Goal: Task Accomplishment & Management: Use online tool/utility

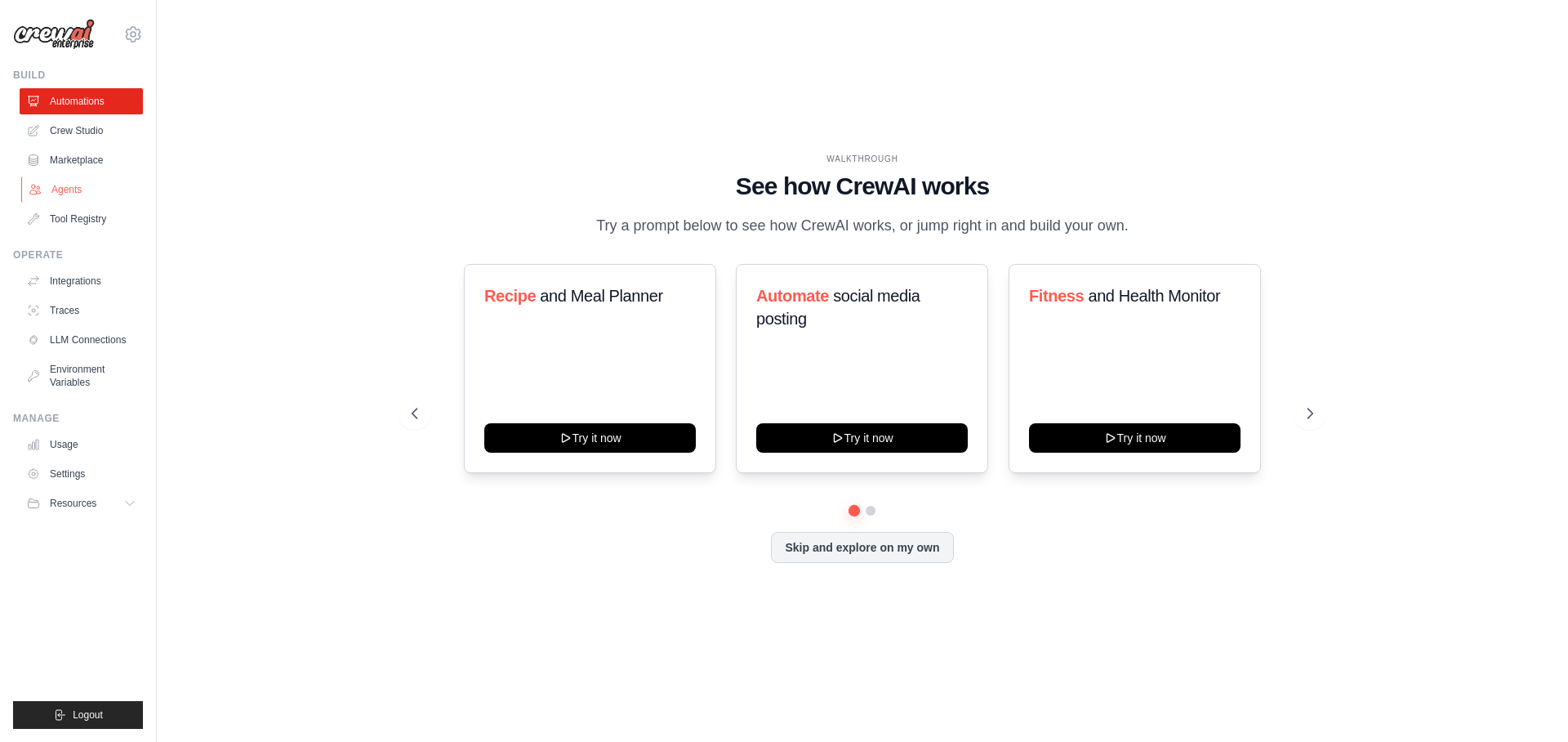
click at [53, 189] on link "Agents" at bounding box center [83, 189] width 123 height 27
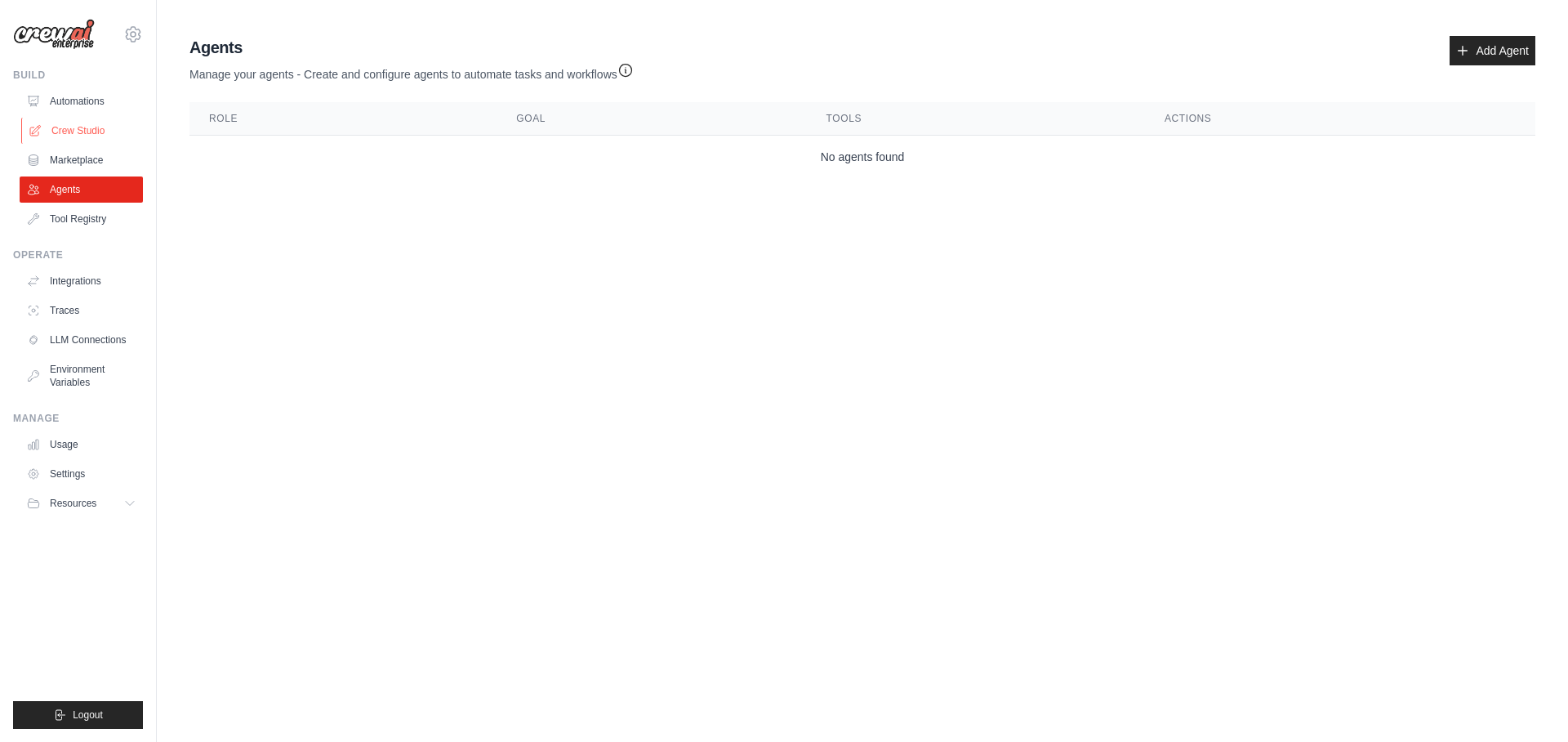
click at [72, 126] on link "Crew Studio" at bounding box center [83, 130] width 123 height 27
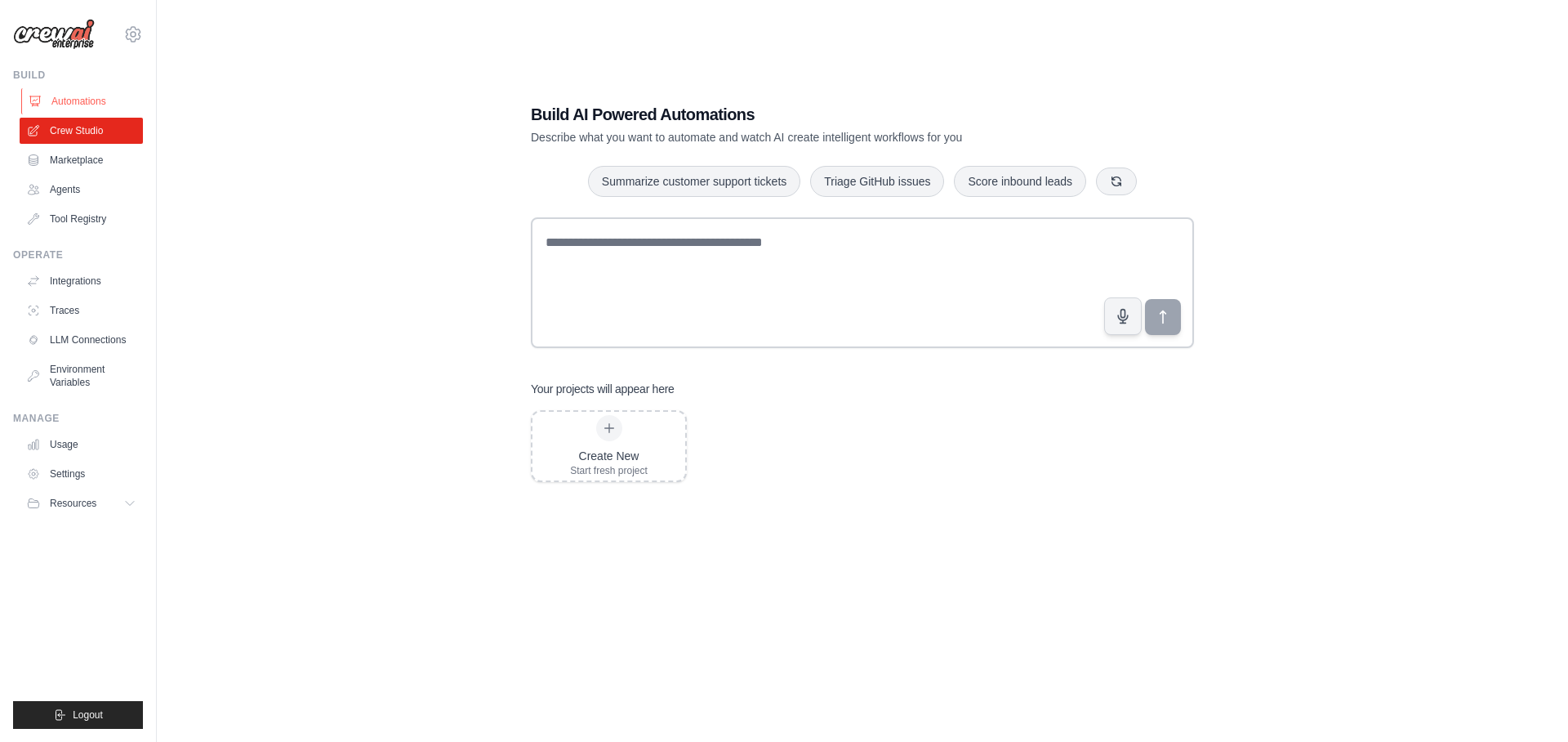
click at [80, 97] on link "Automations" at bounding box center [83, 101] width 123 height 27
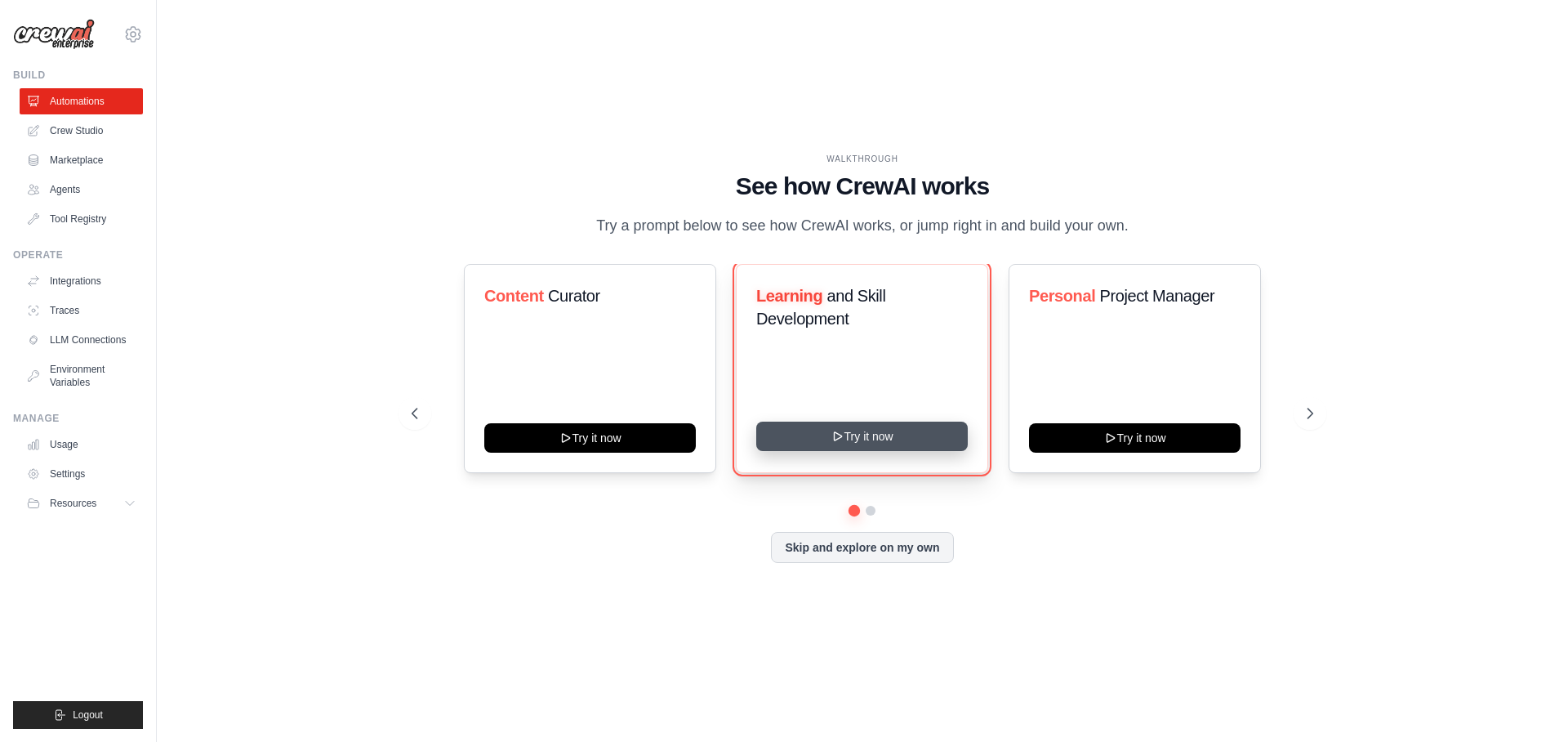
click at [926, 438] on button "Try it now" at bounding box center [862, 437] width 212 height 30
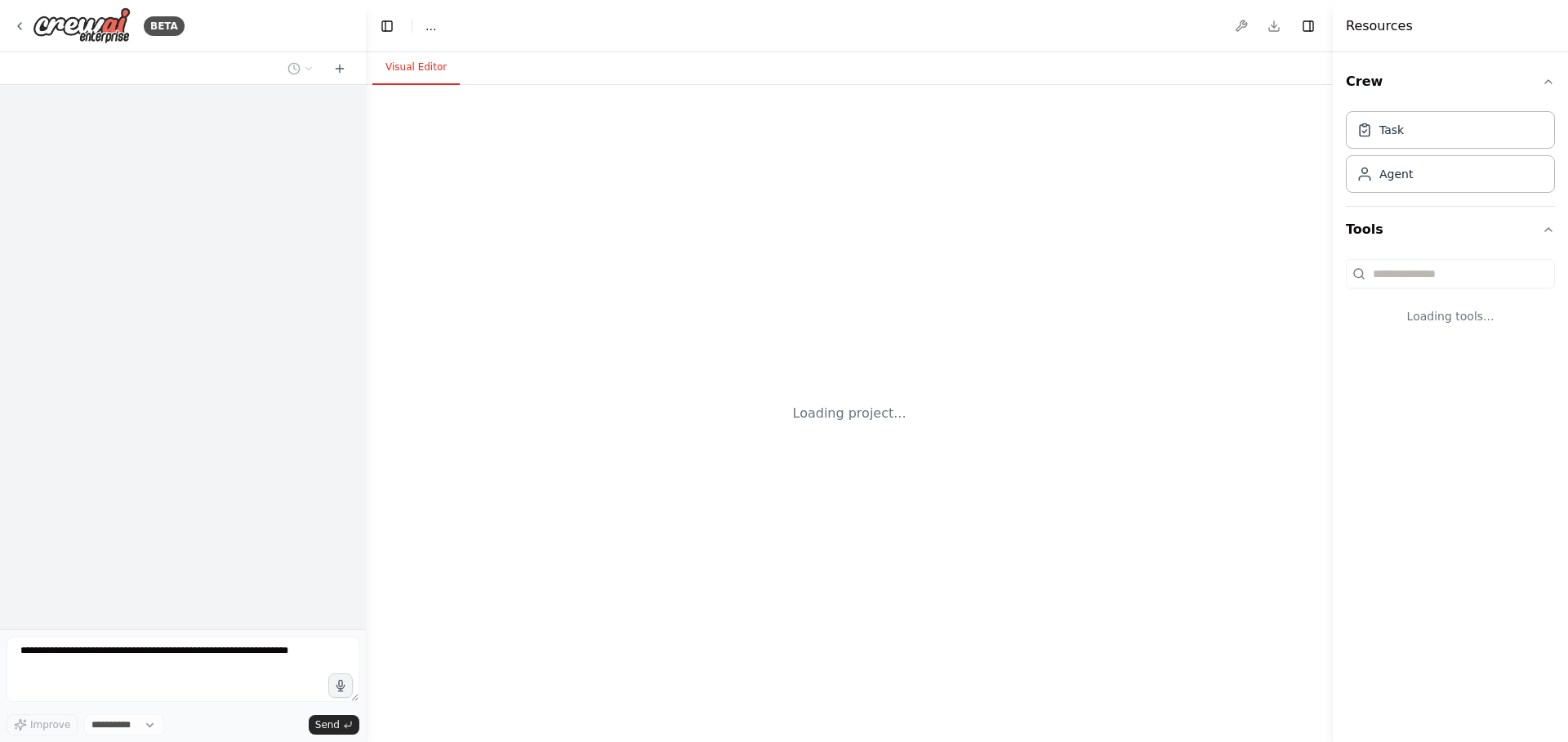
select select "****"
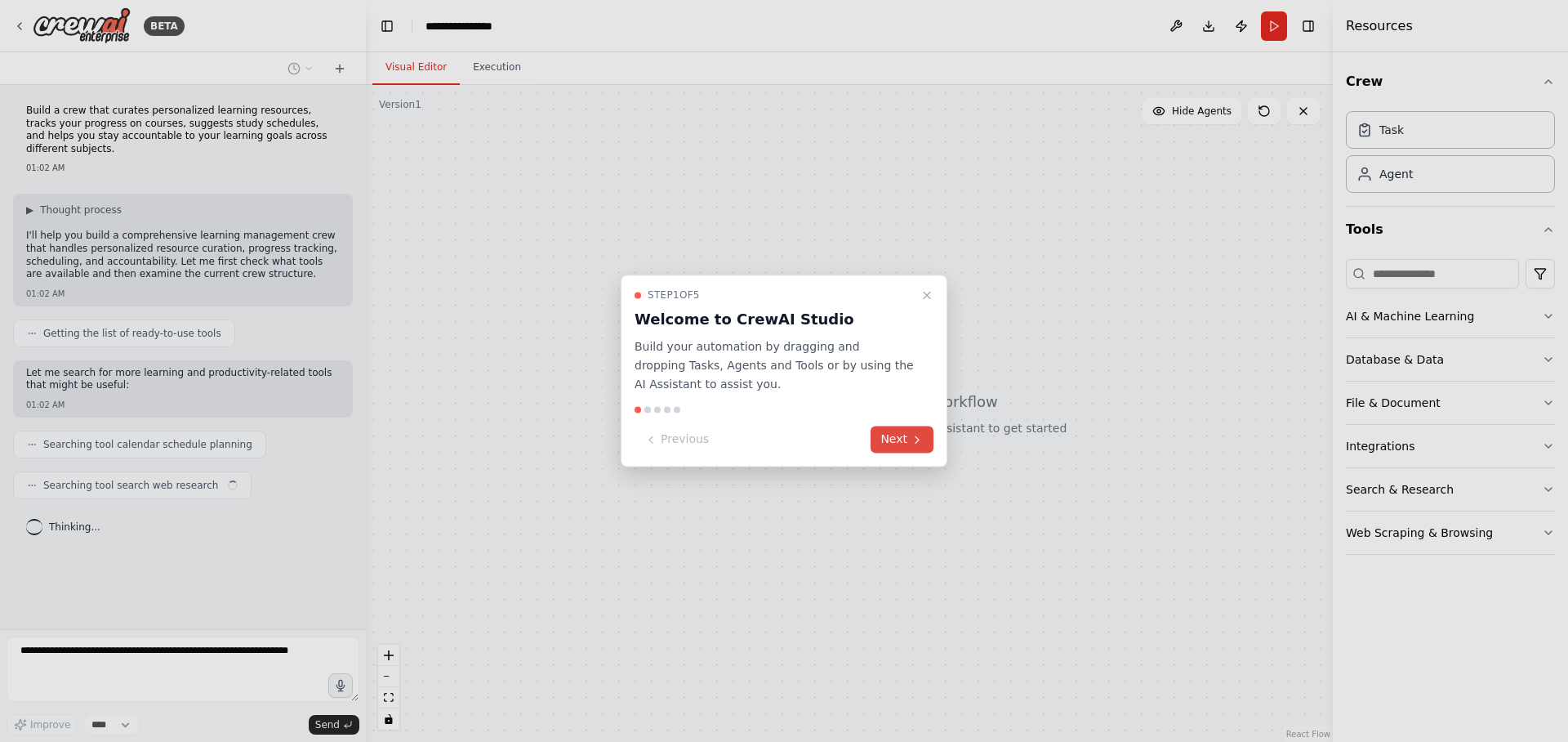
click at [919, 440] on icon at bounding box center [917, 439] width 3 height 7
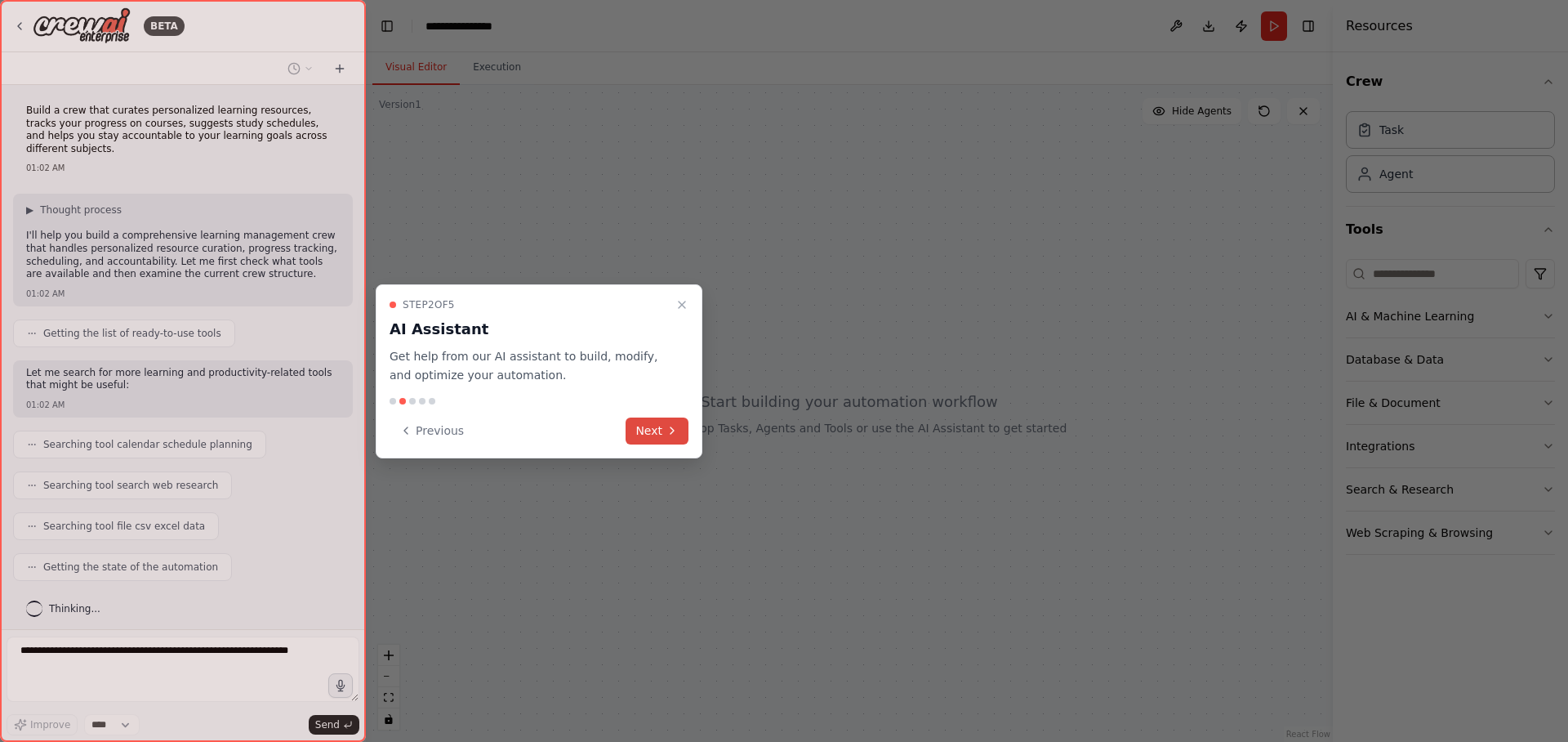
click at [663, 437] on button "Next" at bounding box center [657, 431] width 63 height 27
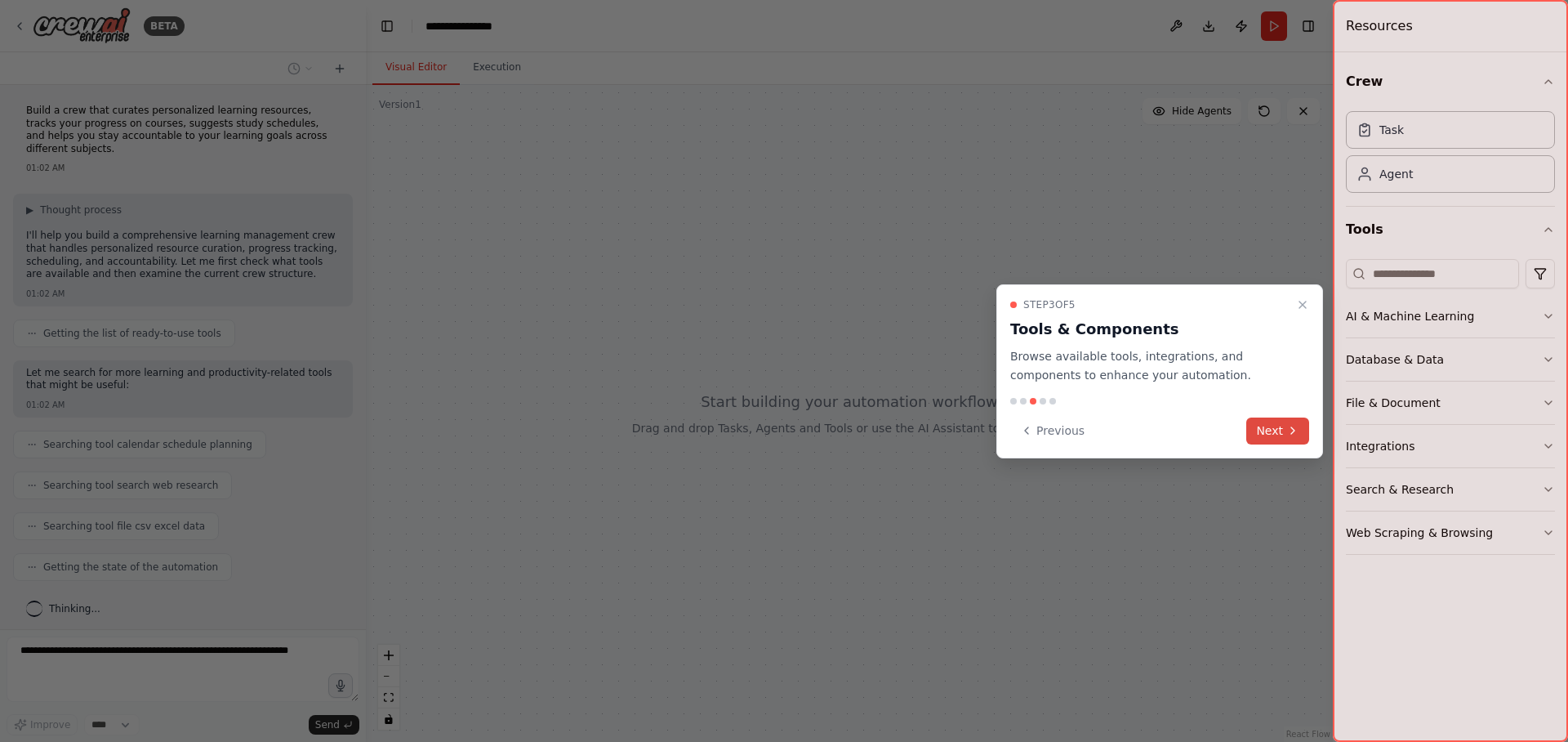
click at [1272, 429] on button "Next" at bounding box center [1278, 431] width 63 height 27
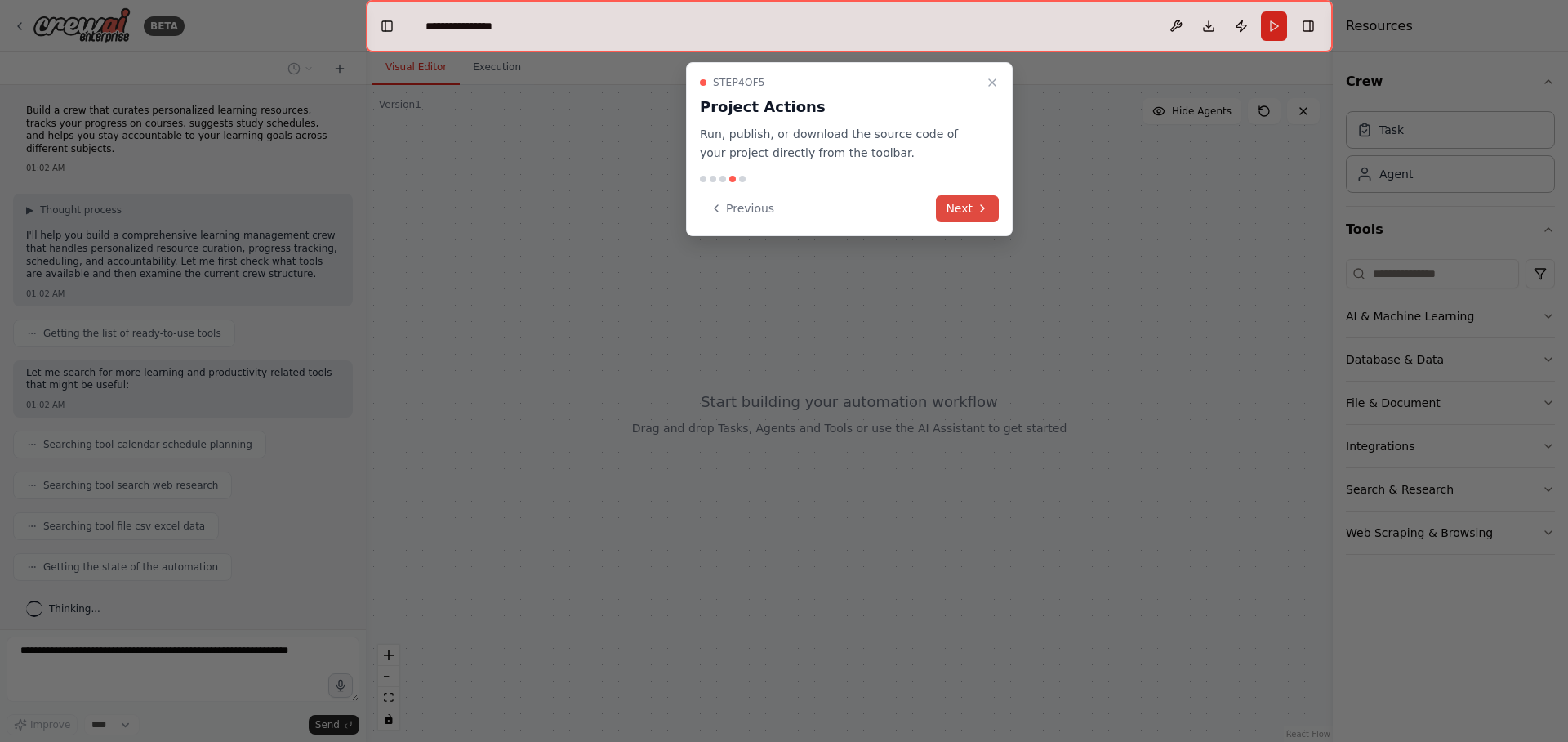
click at [986, 212] on icon at bounding box center [983, 208] width 13 height 13
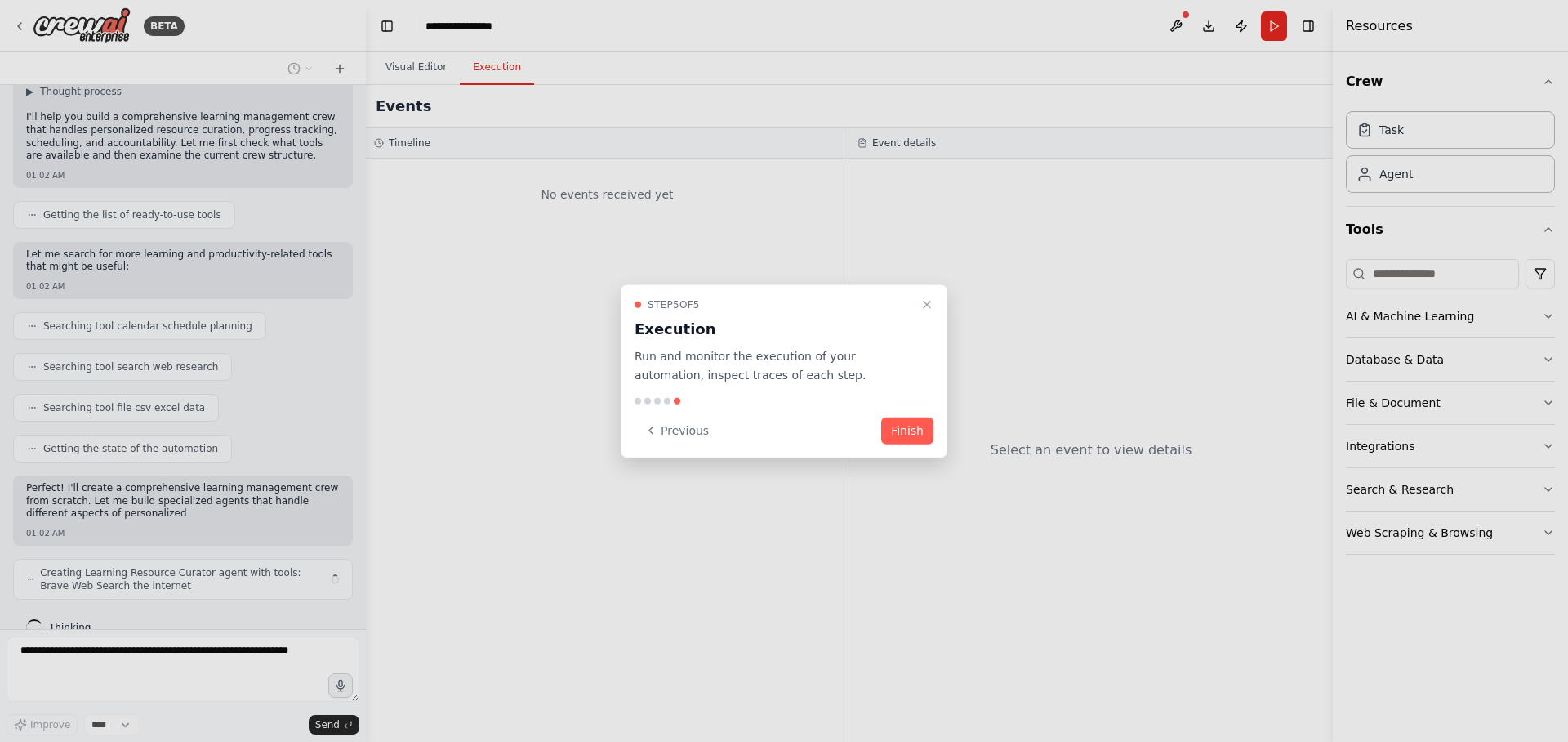
scroll to position [131, 0]
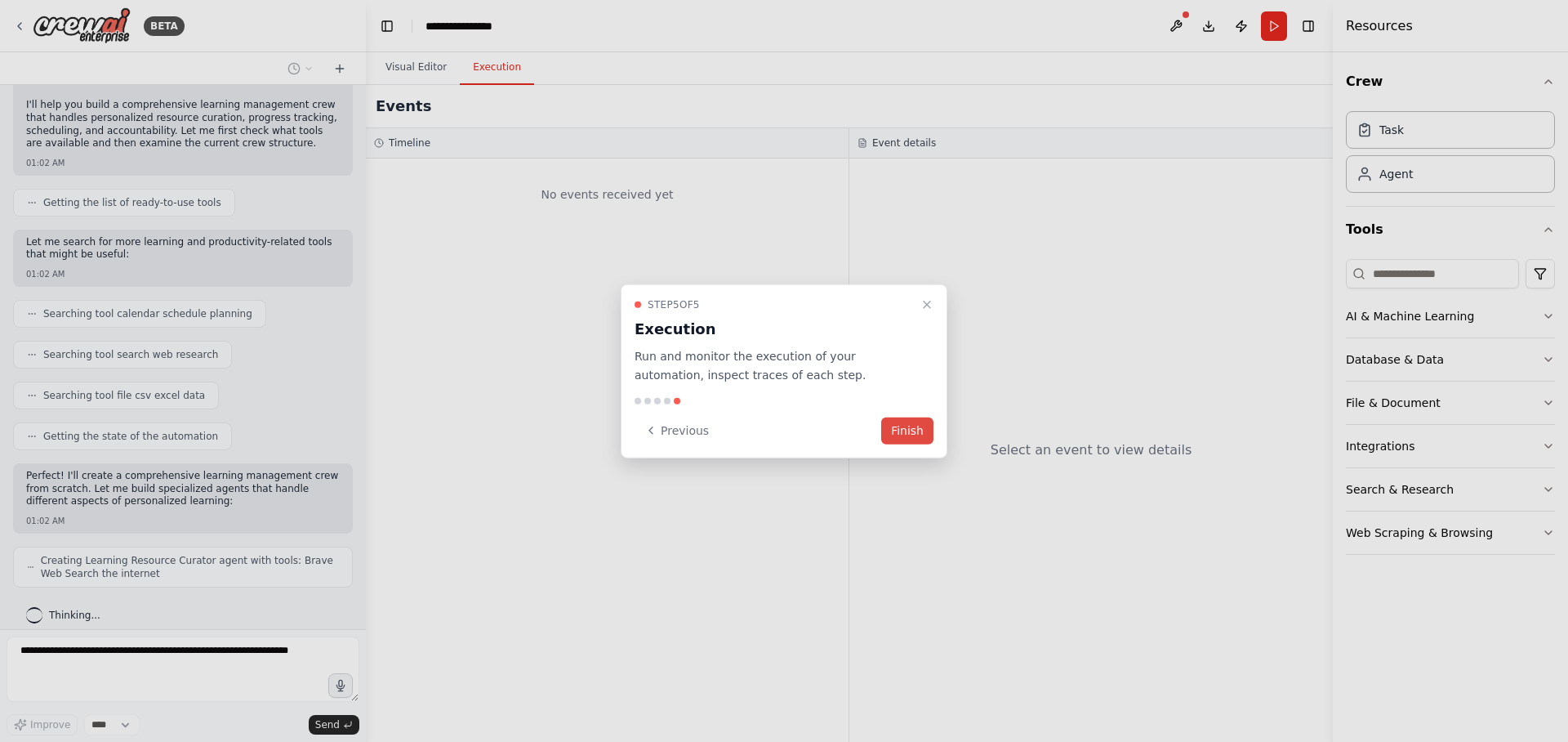
click at [906, 430] on button "Finish" at bounding box center [907, 430] width 52 height 27
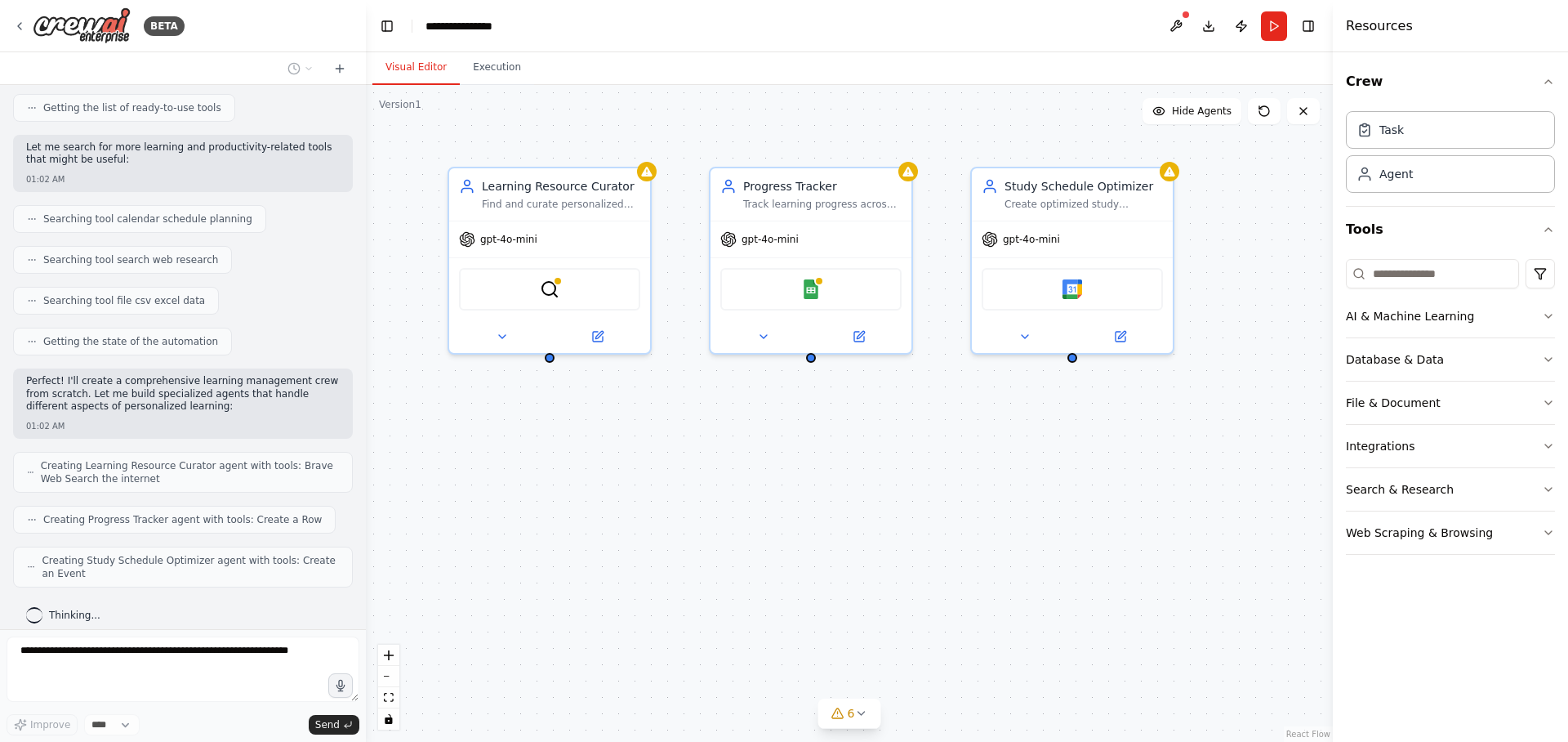
scroll to position [279, 0]
